Goal: Transaction & Acquisition: Purchase product/service

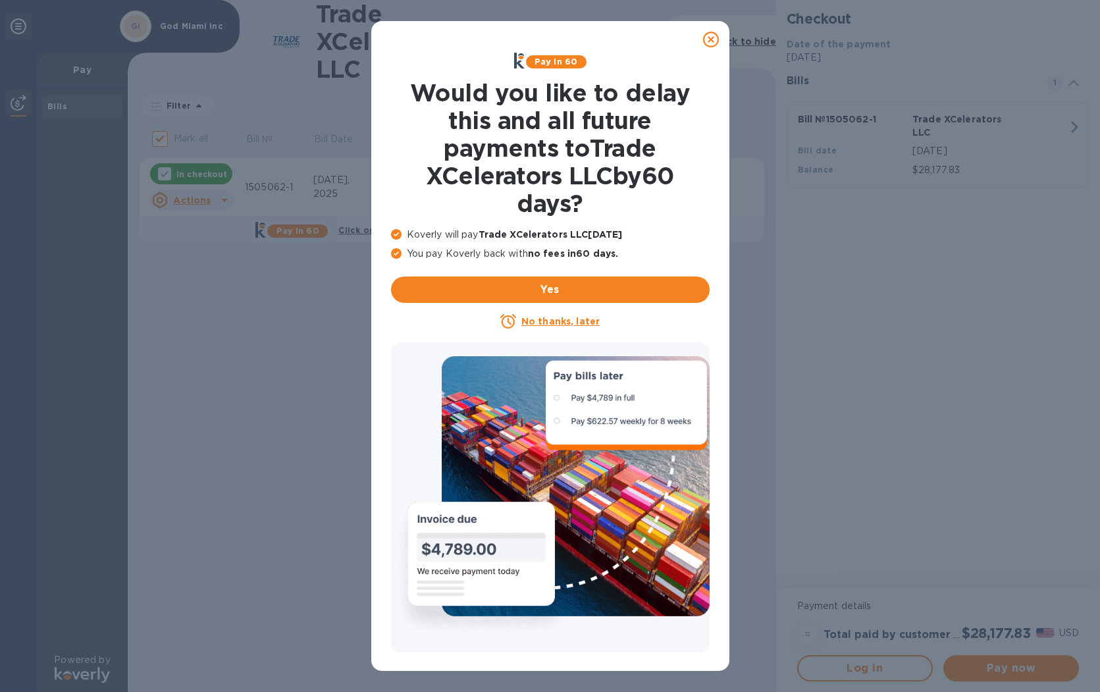
click at [712, 38] on icon at bounding box center [711, 40] width 16 height 16
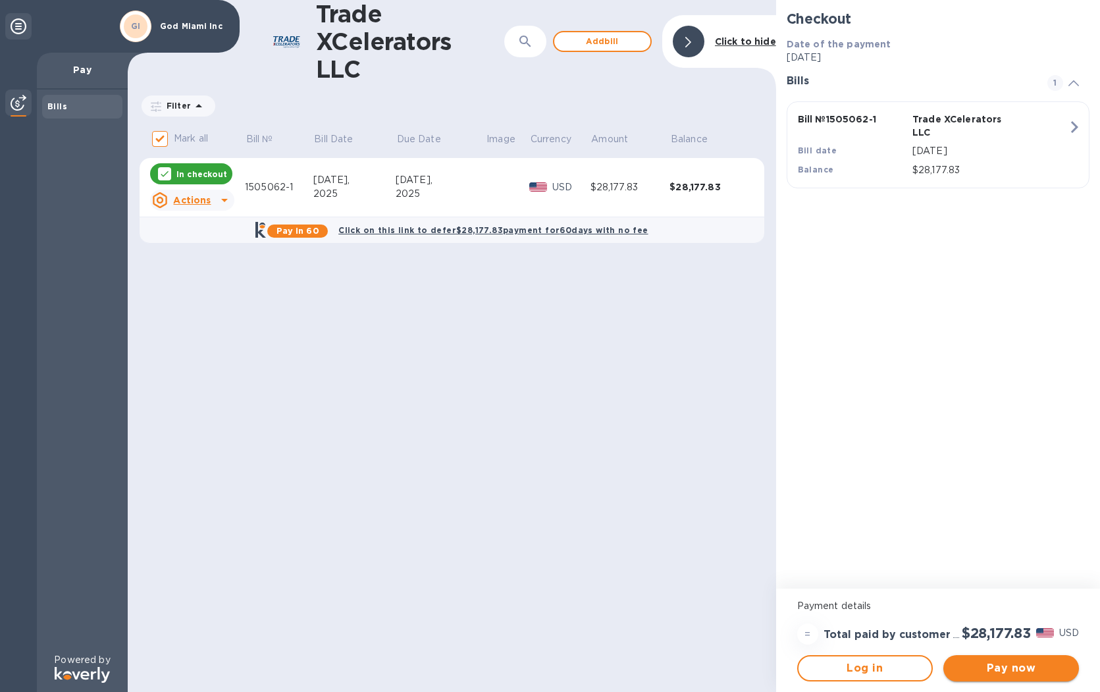
click at [992, 671] on span "Pay now" at bounding box center [1010, 668] width 114 height 16
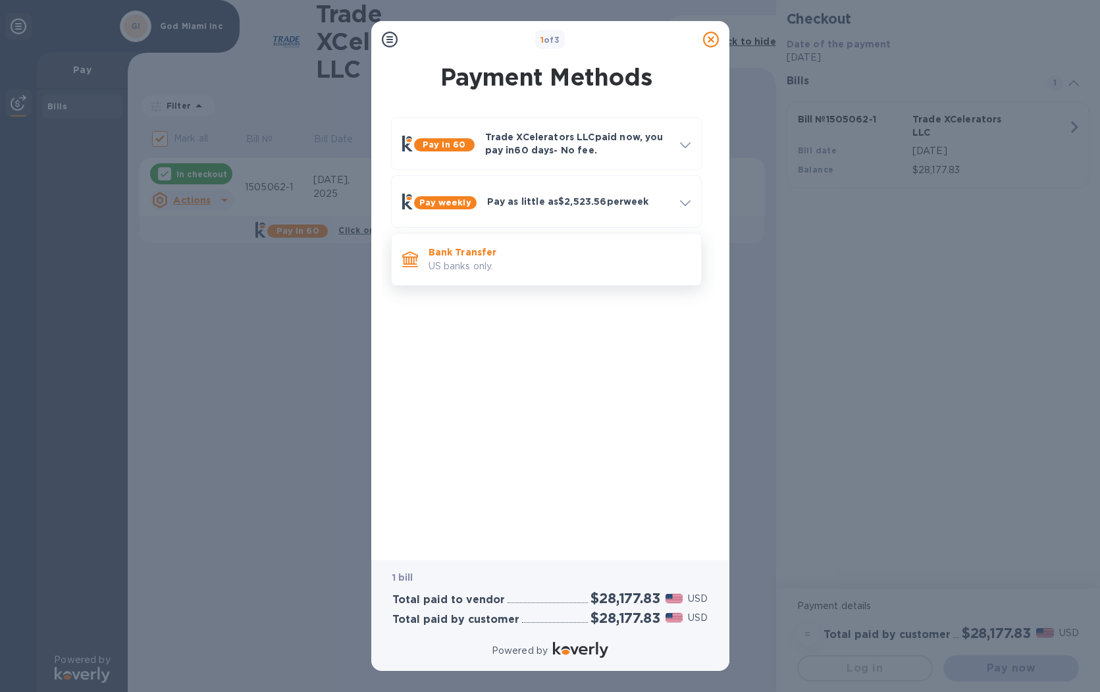
click at [476, 258] on p "Bank Transfer" at bounding box center [559, 251] width 262 height 13
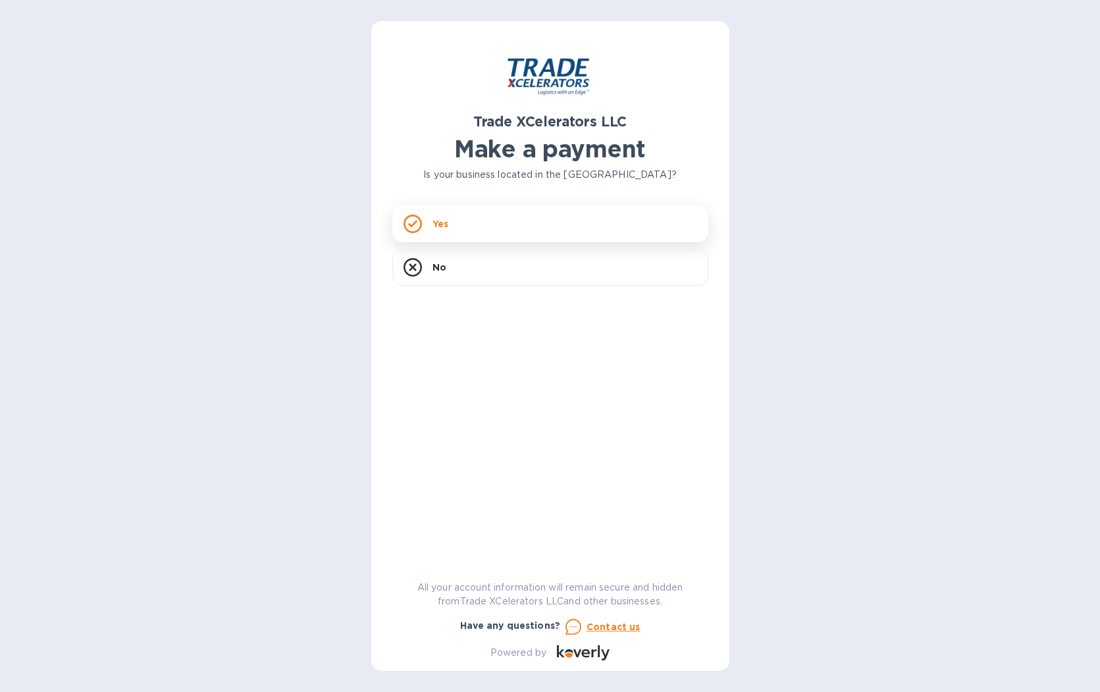
click at [519, 218] on div "Yes" at bounding box center [550, 223] width 316 height 37
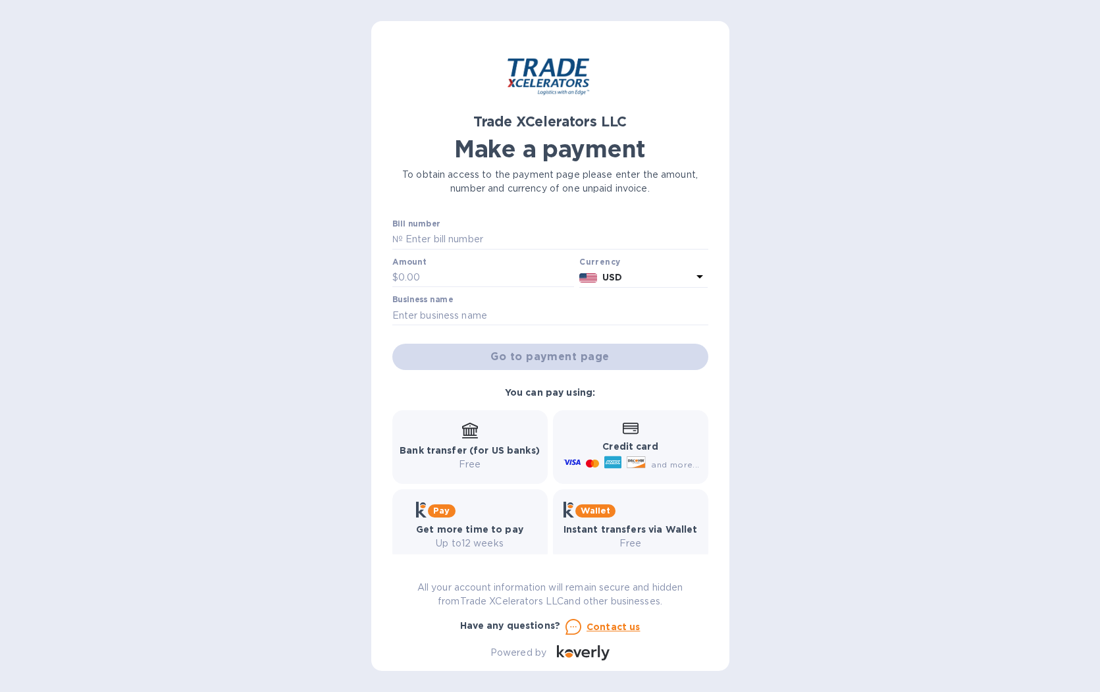
click at [495, 252] on div "Bill number №" at bounding box center [550, 235] width 321 height 38
click at [495, 243] on input "text" at bounding box center [555, 240] width 305 height 20
type input "1505062-1"
click at [478, 268] on input "text" at bounding box center [486, 278] width 176 height 20
type input "28,177.83"
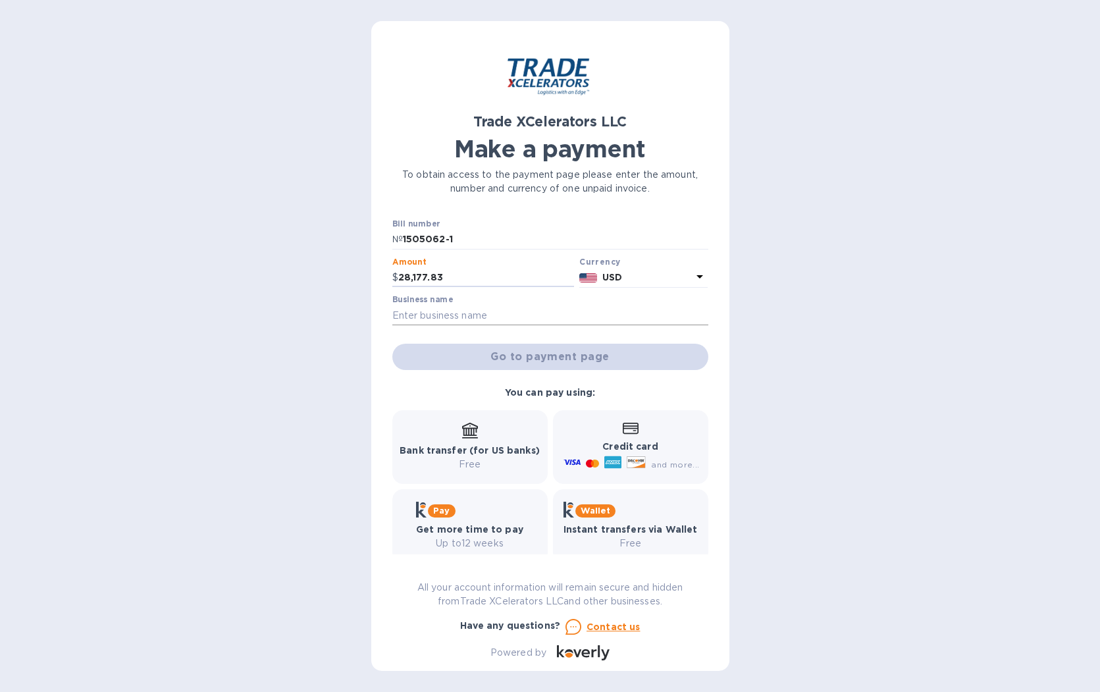
click at [457, 313] on input "text" at bounding box center [550, 315] width 316 height 20
type input "God Miami Inc"
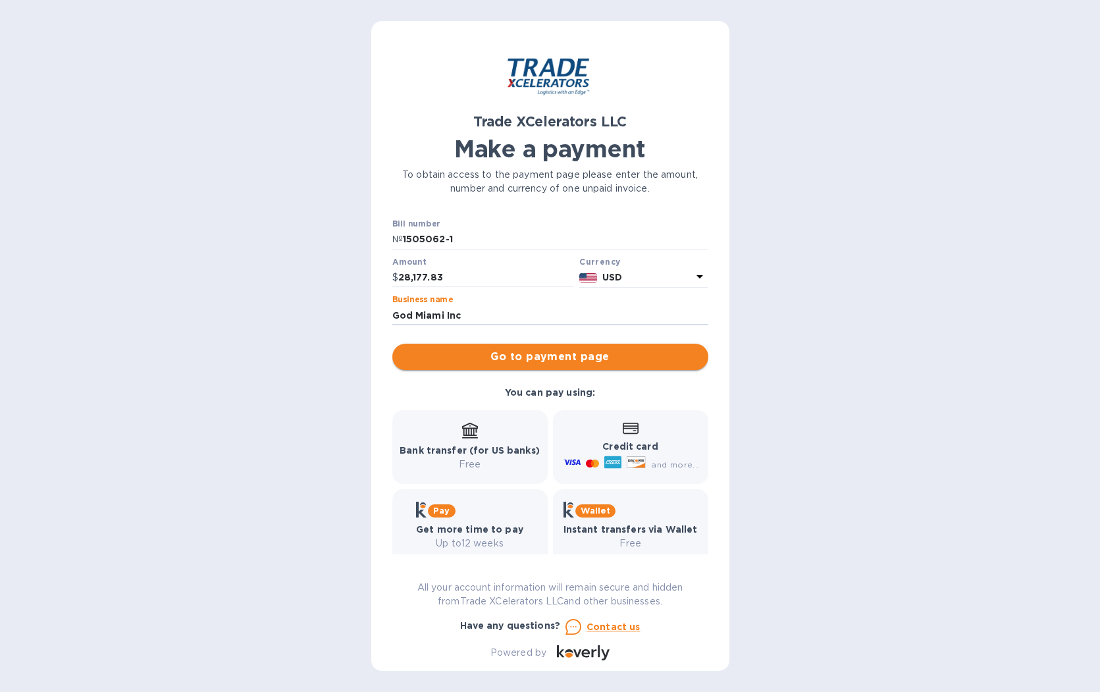
click at [428, 368] on button "Go to payment page" at bounding box center [550, 356] width 316 height 26
click at [609, 445] on b "Credit card" at bounding box center [629, 446] width 55 height 11
click at [626, 437] on div "Credit card and more..." at bounding box center [630, 447] width 138 height 51
